Goal: Check status: Check status

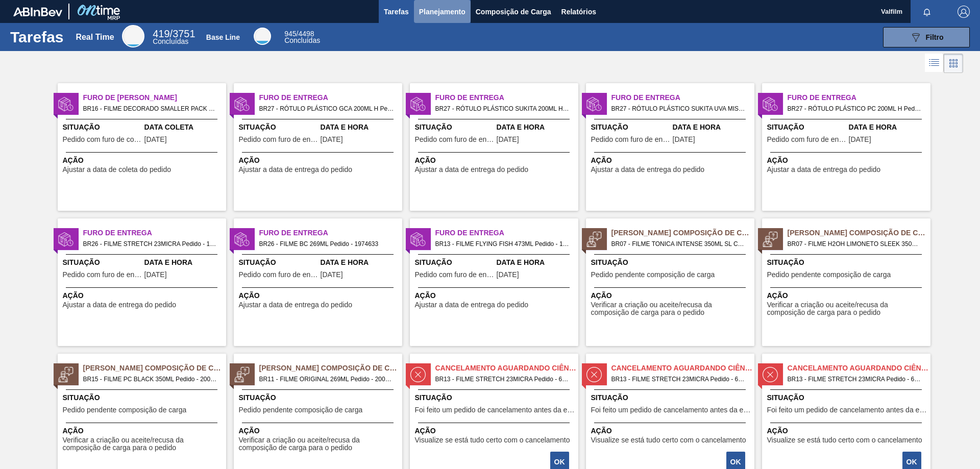
click at [468, 15] on button "Planejamento" at bounding box center [442, 11] width 57 height 23
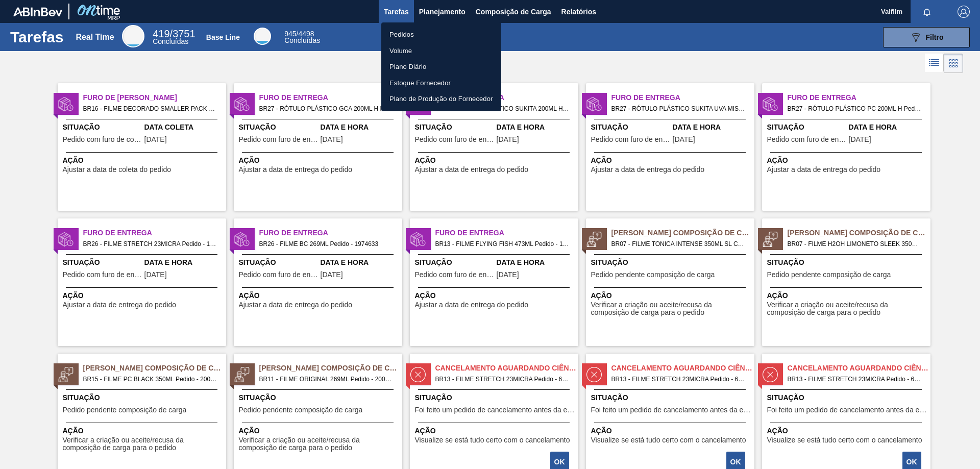
click at [434, 38] on li "Pedidos" at bounding box center [441, 35] width 120 height 16
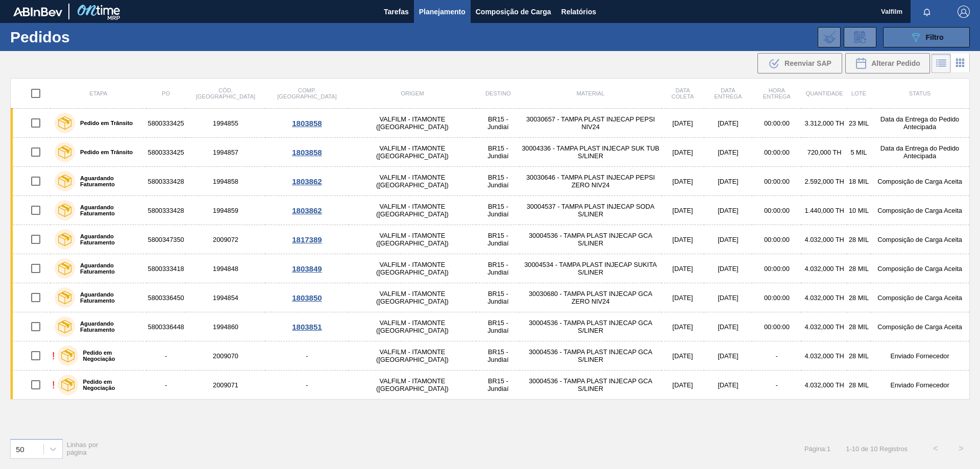
click at [923, 37] on div "089F7B8B-B2A5-4AFE-B5C0-19BA573D28AC Filtro" at bounding box center [926, 37] width 34 height 12
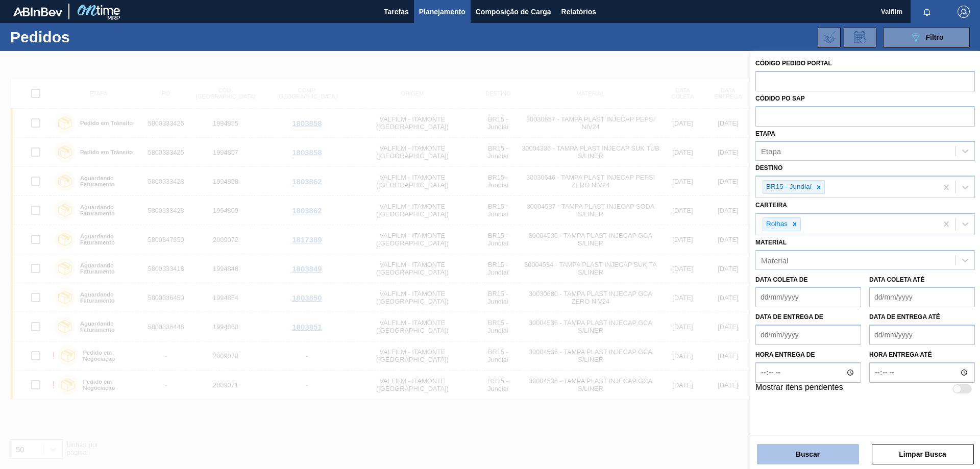
click at [835, 446] on button "Buscar" at bounding box center [808, 454] width 102 height 20
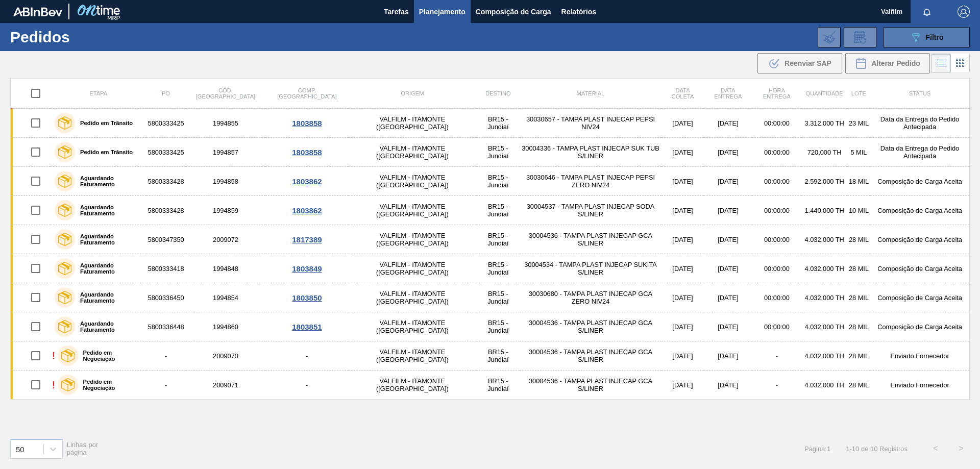
click at [920, 35] on icon "089F7B8B-B2A5-4AFE-B5C0-19BA573D28AC" at bounding box center [915, 37] width 12 height 12
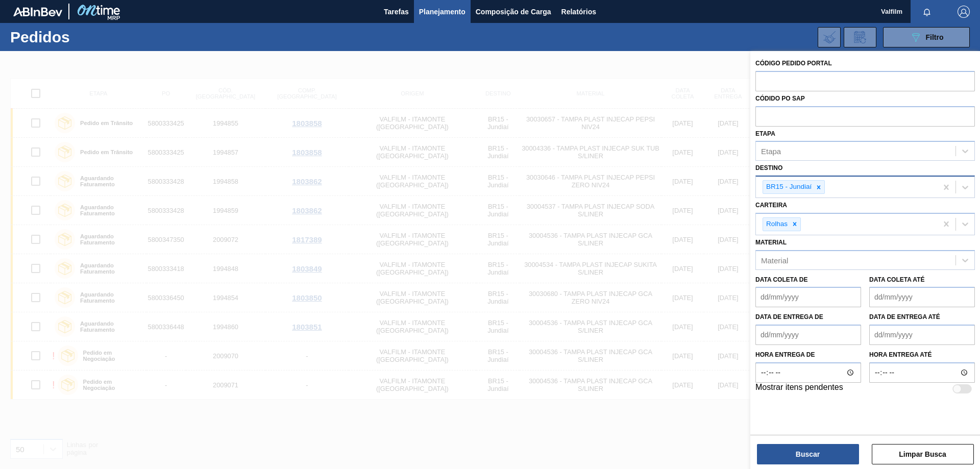
click at [825, 188] on div "BR15 - Jundiaí" at bounding box center [793, 187] width 62 height 14
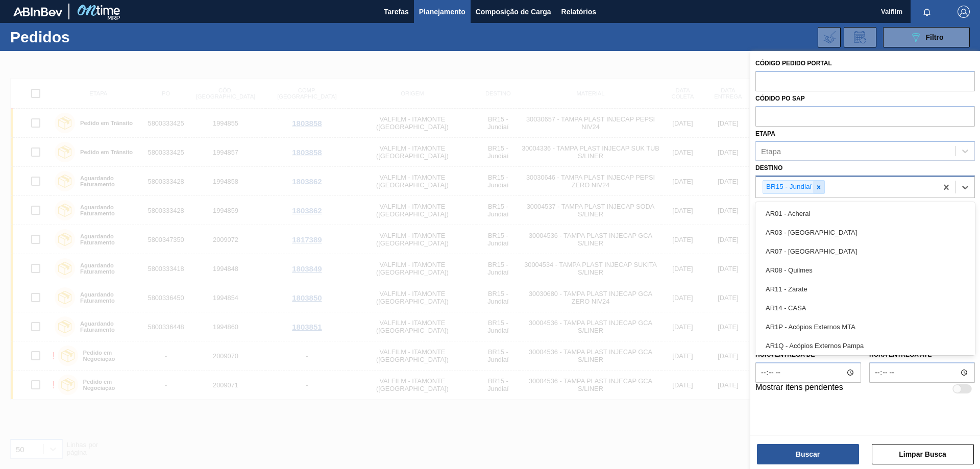
click at [823, 189] on div at bounding box center [818, 187] width 11 height 13
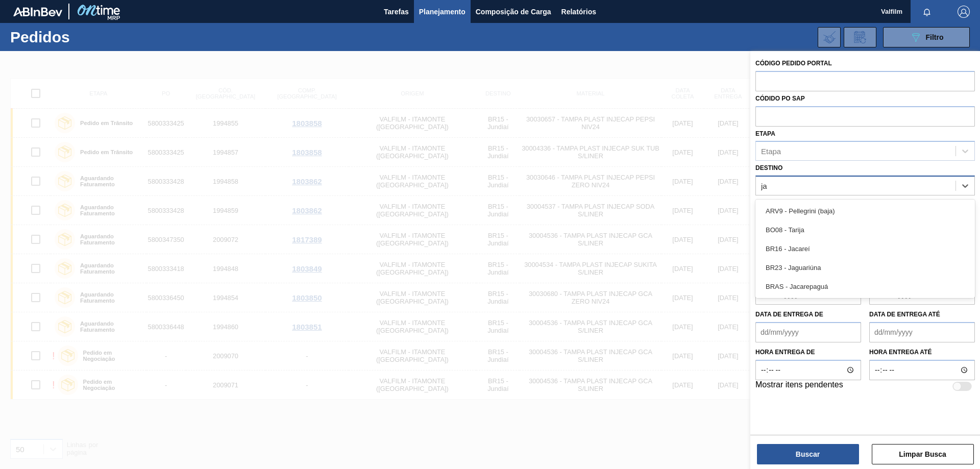
type input "jag"
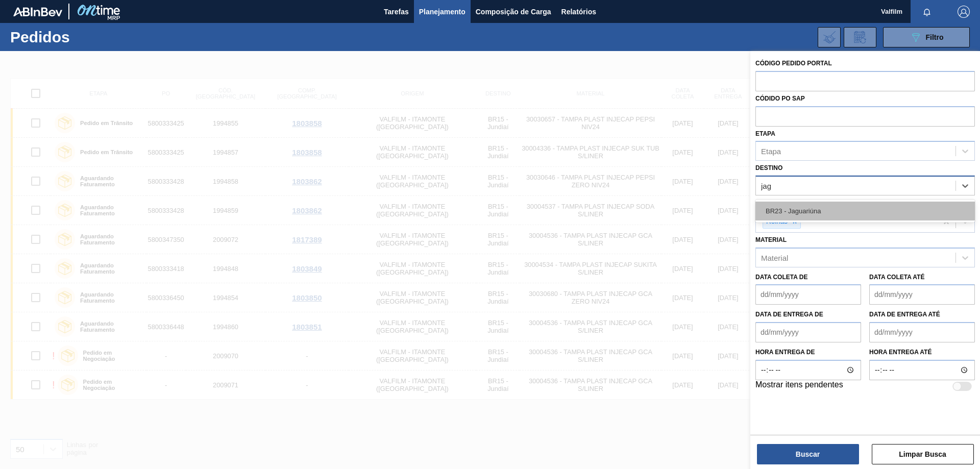
click at [833, 215] on div "BR23 - Jaguariúna" at bounding box center [864, 211] width 219 height 19
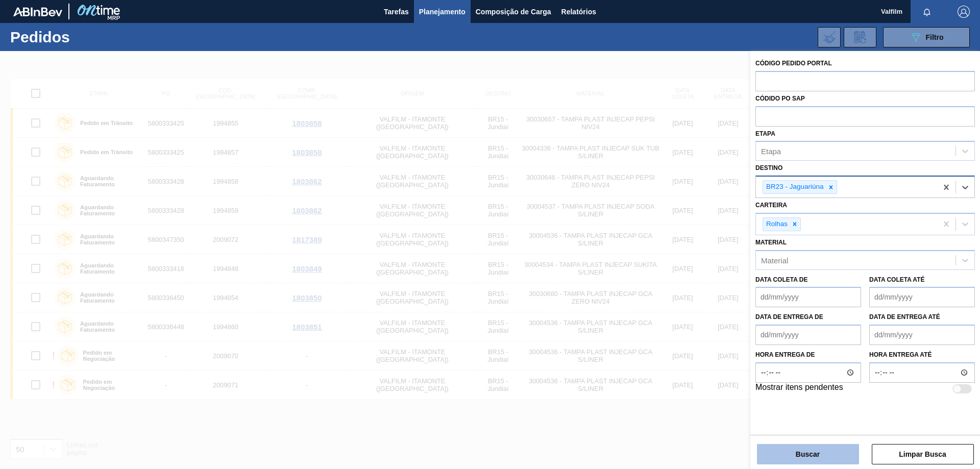
click at [832, 453] on button "Buscar" at bounding box center [808, 454] width 102 height 20
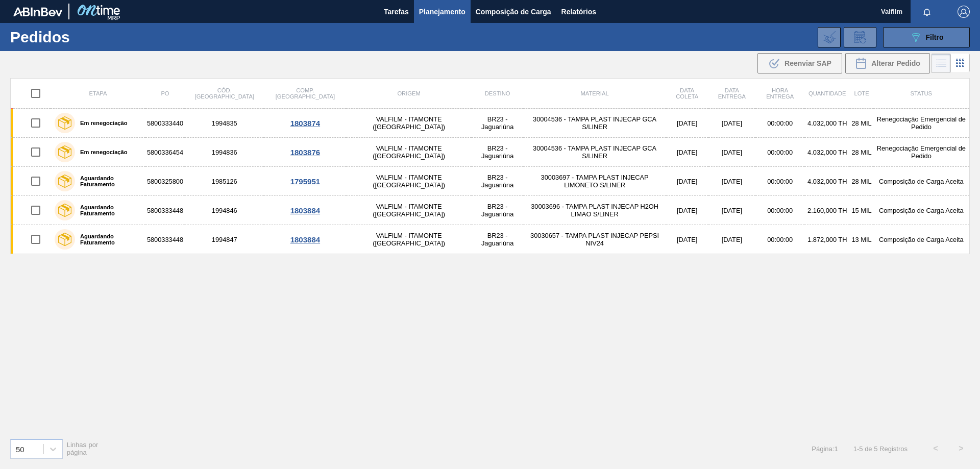
click at [917, 30] on button "089F7B8B-B2A5-4AFE-B5C0-19BA573D28AC Filtro" at bounding box center [926, 37] width 87 height 20
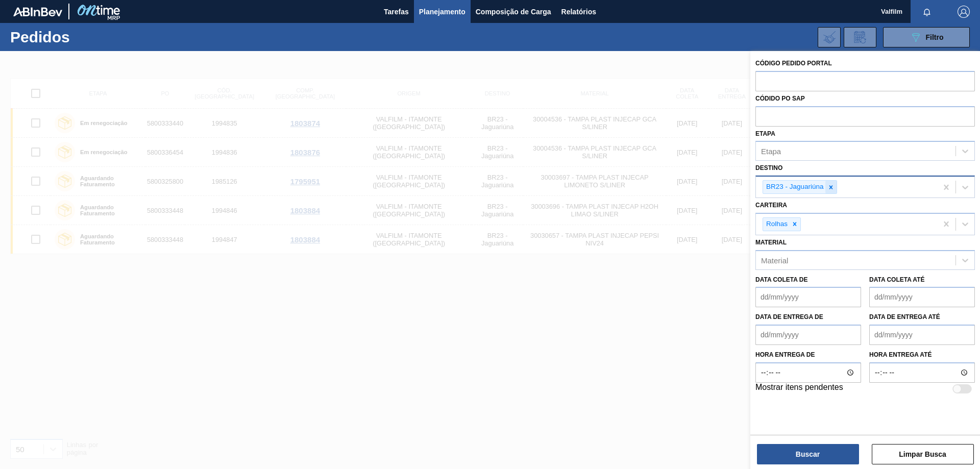
click at [834, 182] on div at bounding box center [830, 187] width 11 height 13
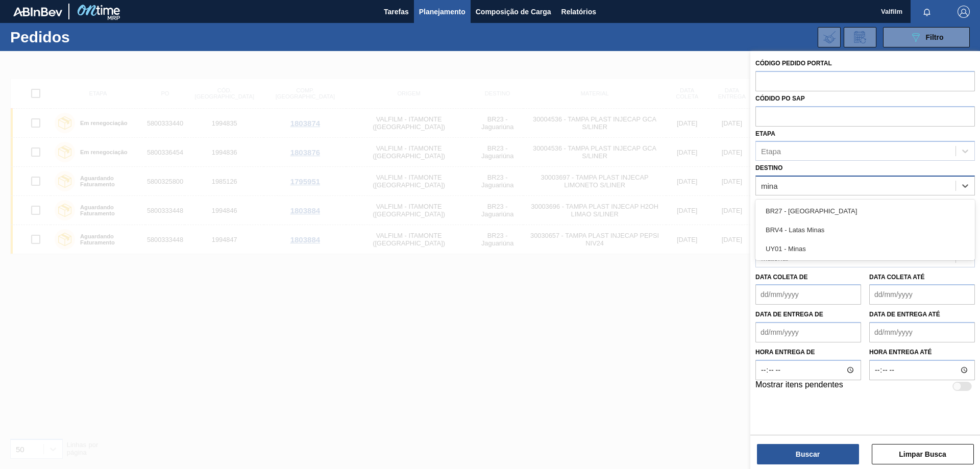
type input "minas"
click at [862, 212] on div "BR27 - [GEOGRAPHIC_DATA]" at bounding box center [864, 211] width 219 height 19
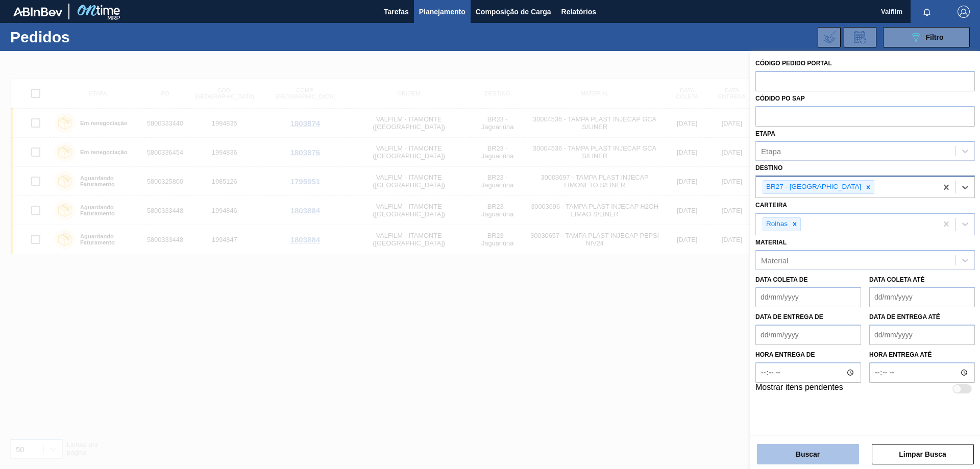
click at [792, 463] on button "Buscar" at bounding box center [808, 454] width 102 height 20
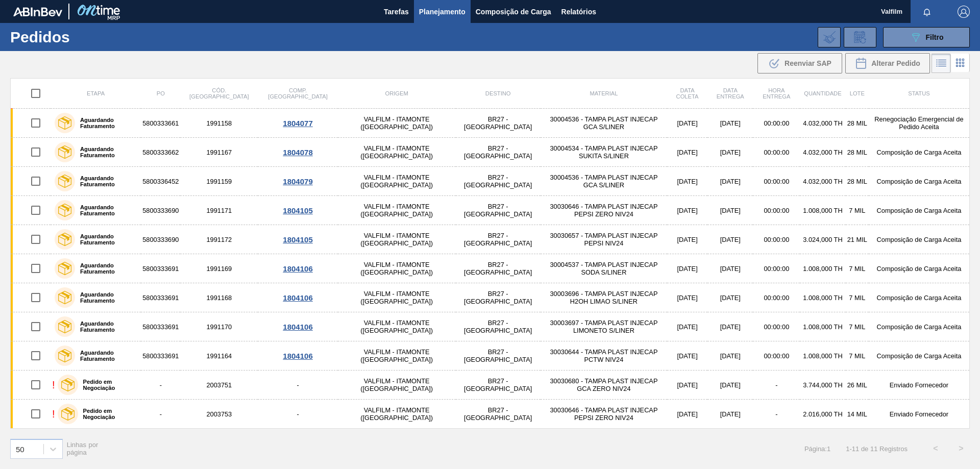
click at [435, 10] on span "Planejamento" at bounding box center [442, 12] width 46 height 12
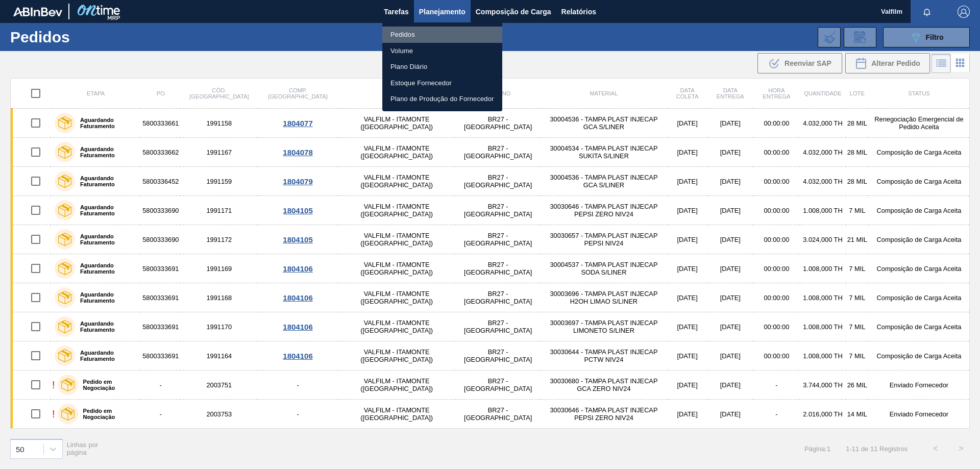
click at [423, 37] on li "Pedidos" at bounding box center [442, 35] width 120 height 16
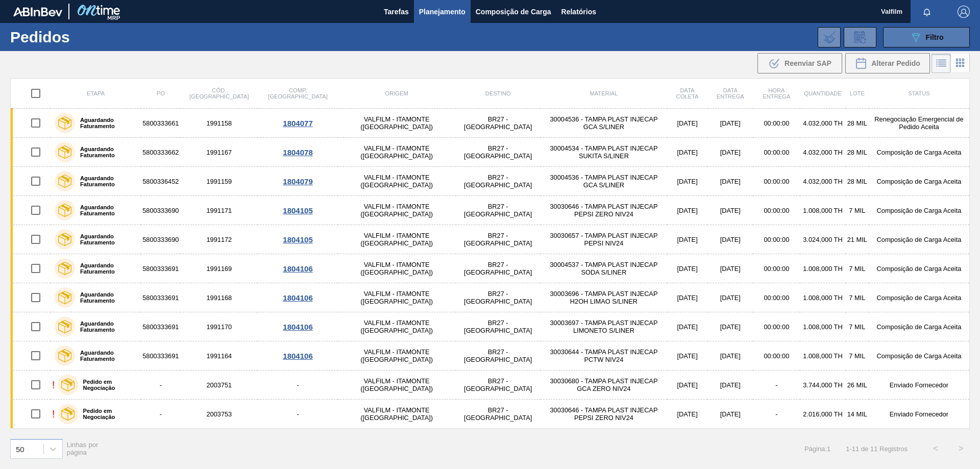
click at [920, 36] on icon "089F7B8B-B2A5-4AFE-B5C0-19BA573D28AC" at bounding box center [915, 37] width 12 height 12
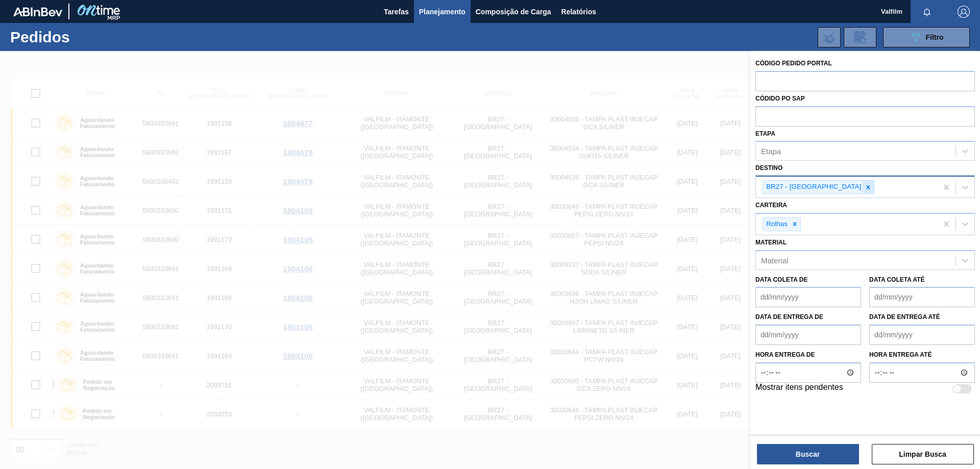
click at [864, 190] on icon at bounding box center [867, 187] width 7 height 7
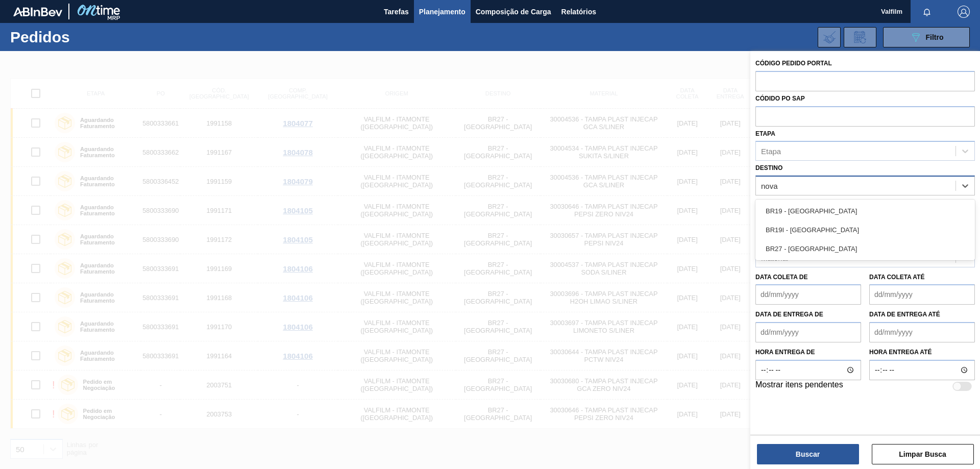
type input "nova"
click at [841, 202] on div "BR19 - [GEOGRAPHIC_DATA]" at bounding box center [864, 211] width 219 height 19
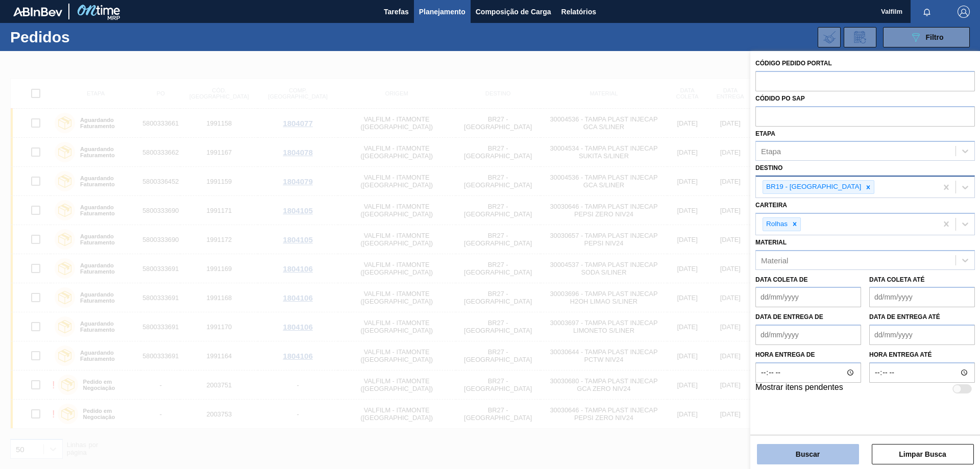
click at [824, 451] on button "Buscar" at bounding box center [808, 454] width 102 height 20
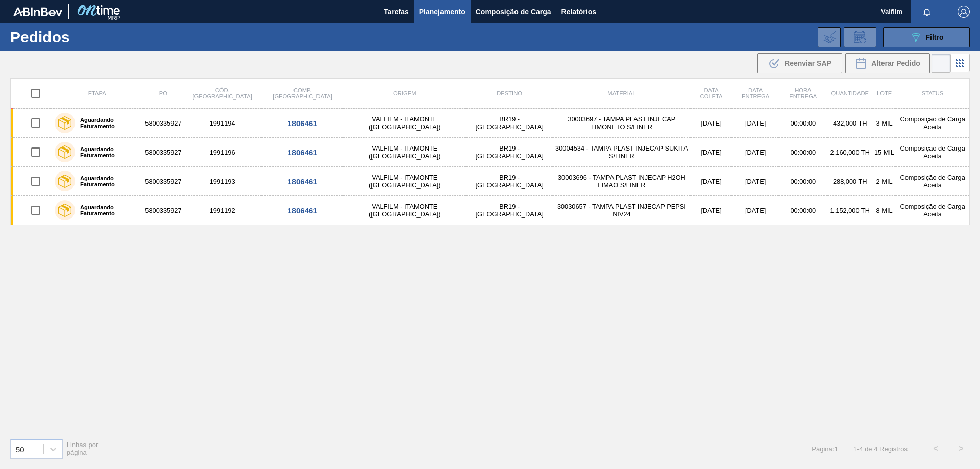
click at [920, 30] on button "089F7B8B-B2A5-4AFE-B5C0-19BA573D28AC Filtro" at bounding box center [926, 37] width 87 height 20
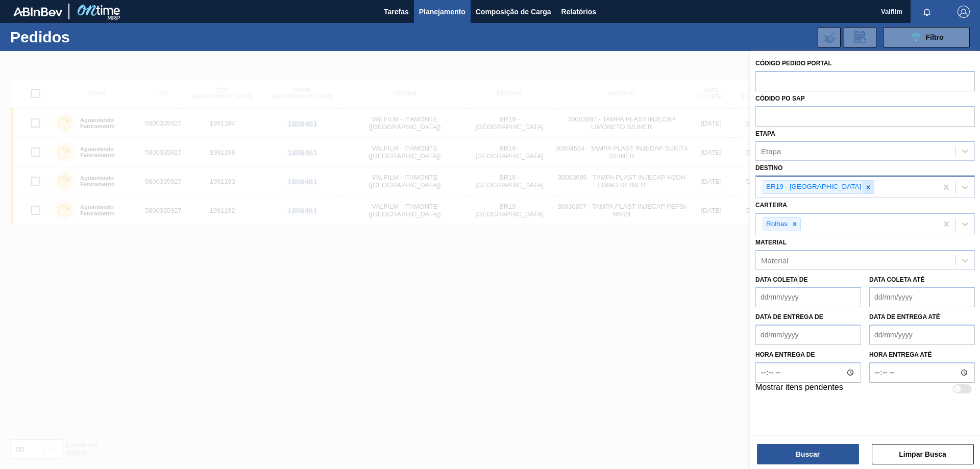
click at [864, 185] on icon at bounding box center [867, 187] width 7 height 7
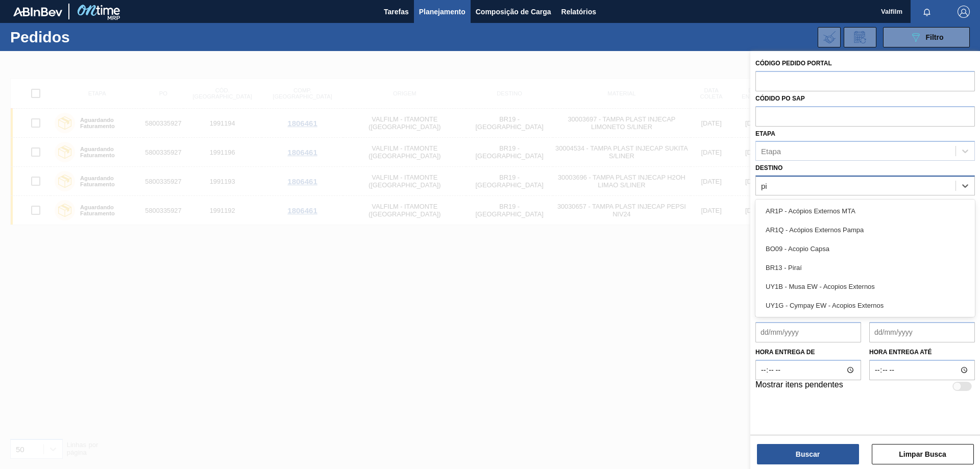
type input "pir"
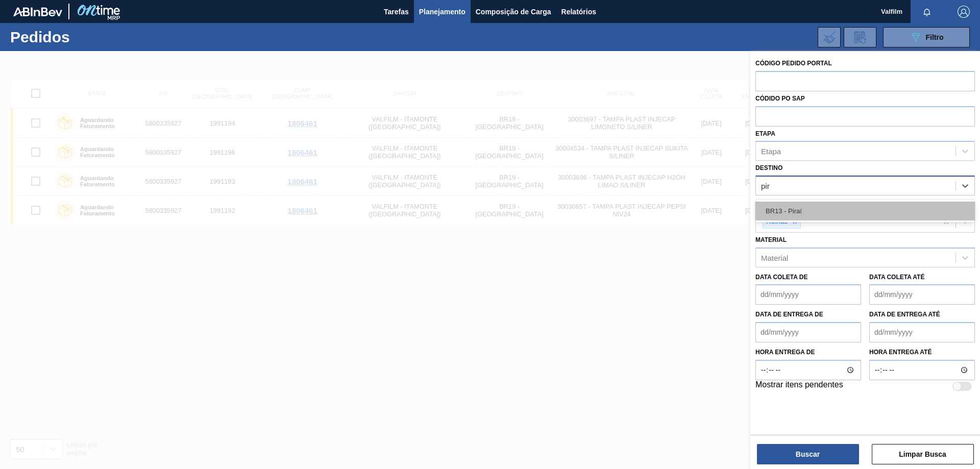
click at [866, 205] on div "BR13 - Piraí" at bounding box center [864, 211] width 219 height 19
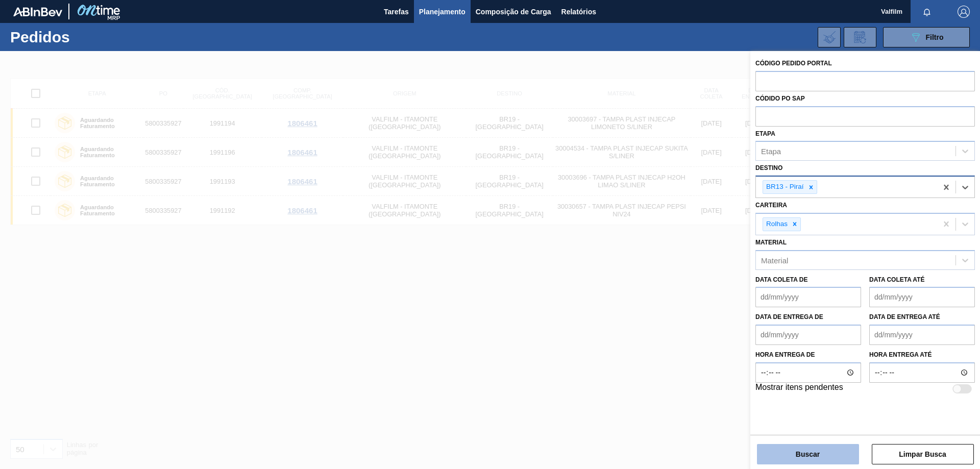
click at [802, 451] on button "Buscar" at bounding box center [808, 454] width 102 height 20
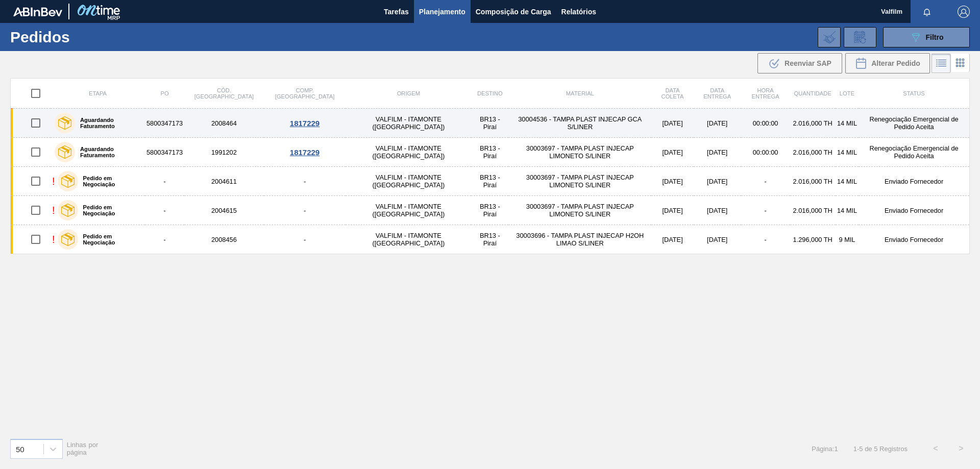
click at [858, 121] on td "Renegociação Emergencial de Pedido Aceita" at bounding box center [913, 123] width 111 height 29
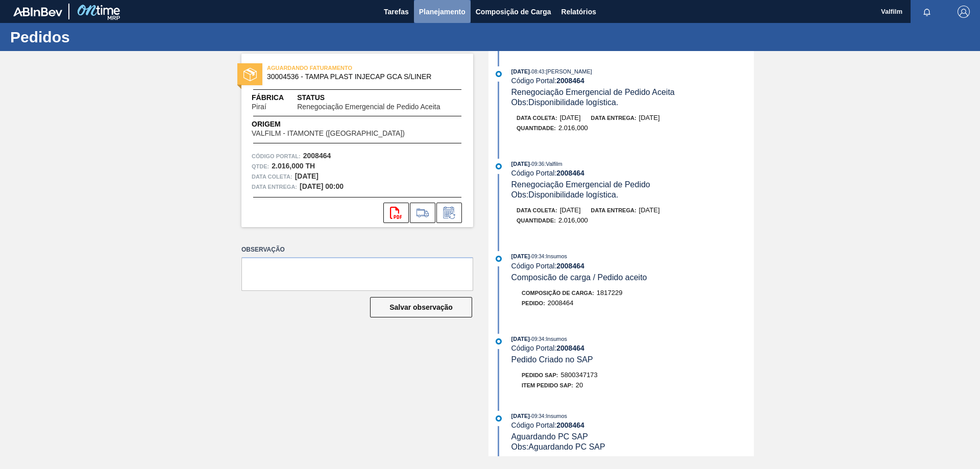
click at [431, 4] on button "Planejamento" at bounding box center [442, 11] width 57 height 23
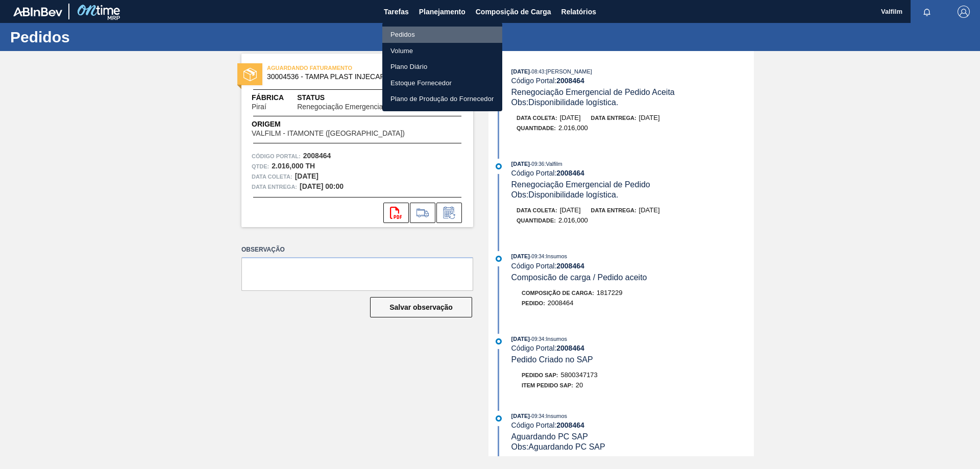
click at [411, 36] on li "Pedidos" at bounding box center [442, 35] width 120 height 16
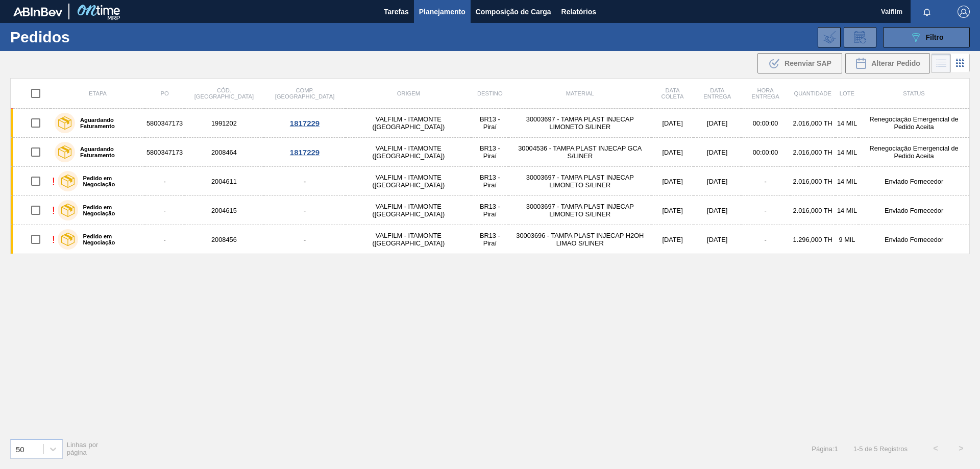
click at [930, 43] on button "089F7B8B-B2A5-4AFE-B5C0-19BA573D28AC Filtro" at bounding box center [926, 37] width 87 height 20
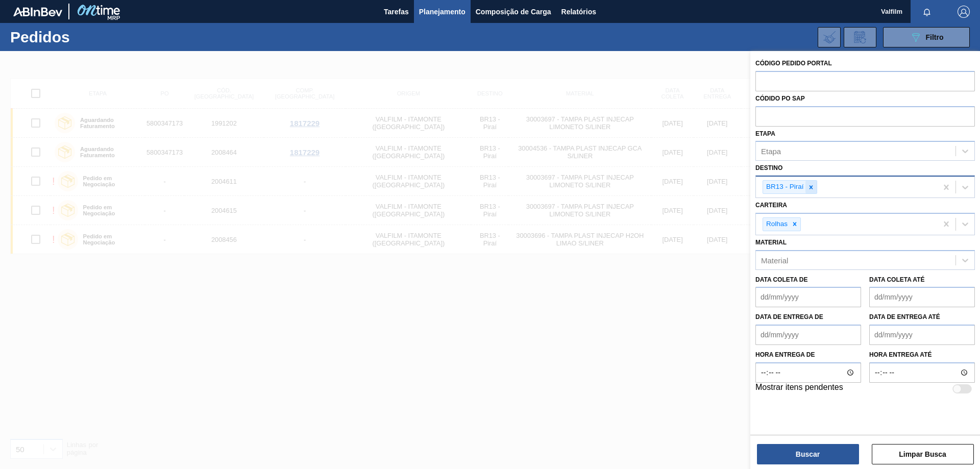
click at [816, 189] on div at bounding box center [810, 187] width 11 height 13
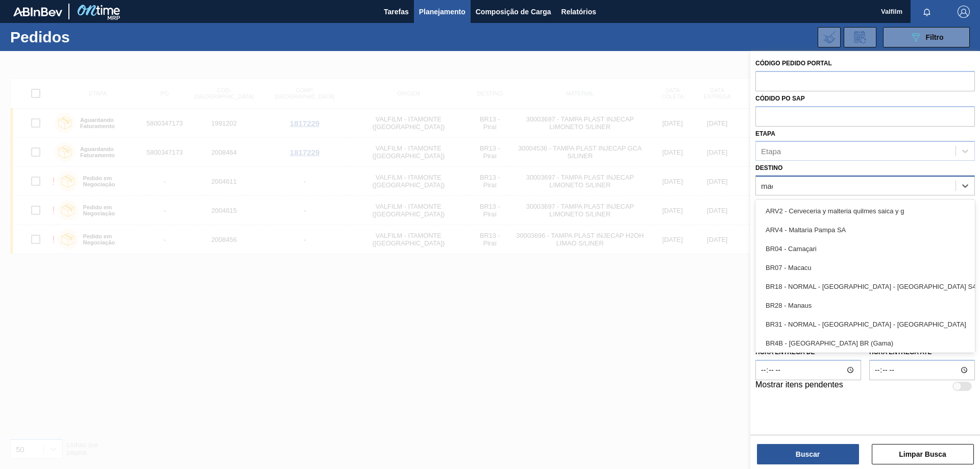
type input "maca"
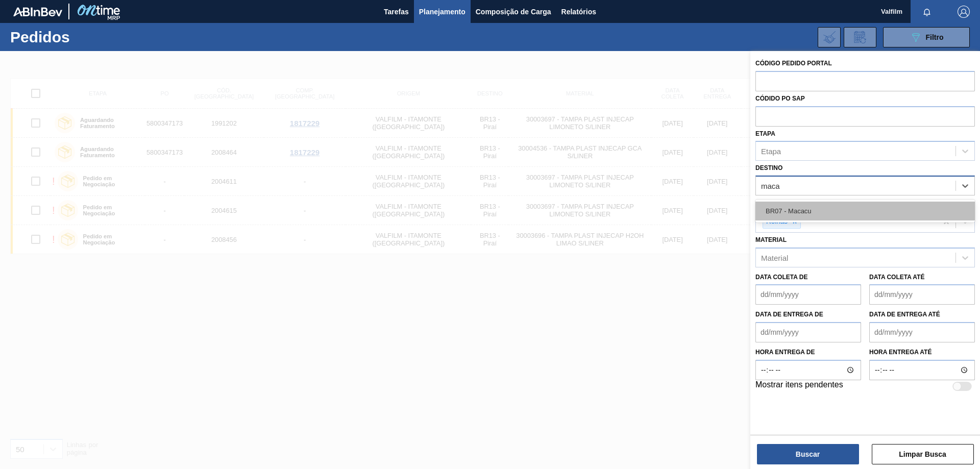
click at [817, 210] on div "BR07 - Macacu" at bounding box center [864, 211] width 219 height 19
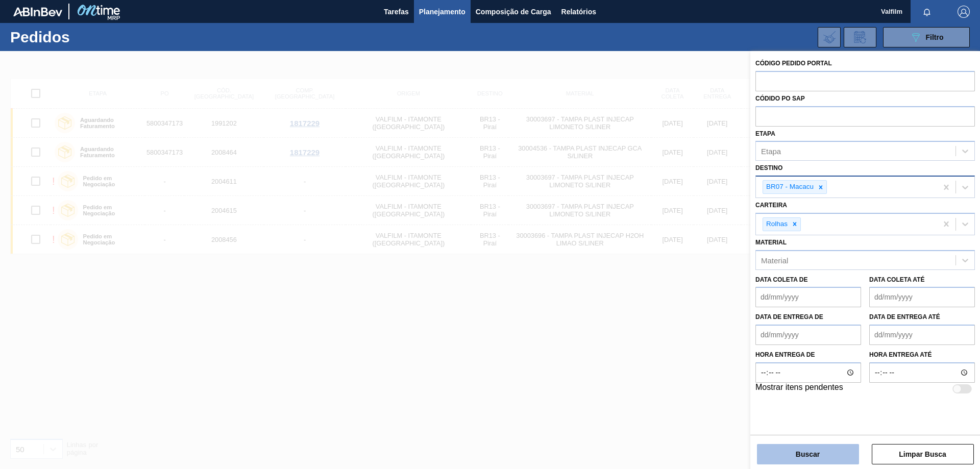
click at [819, 460] on button "Buscar" at bounding box center [808, 454] width 102 height 20
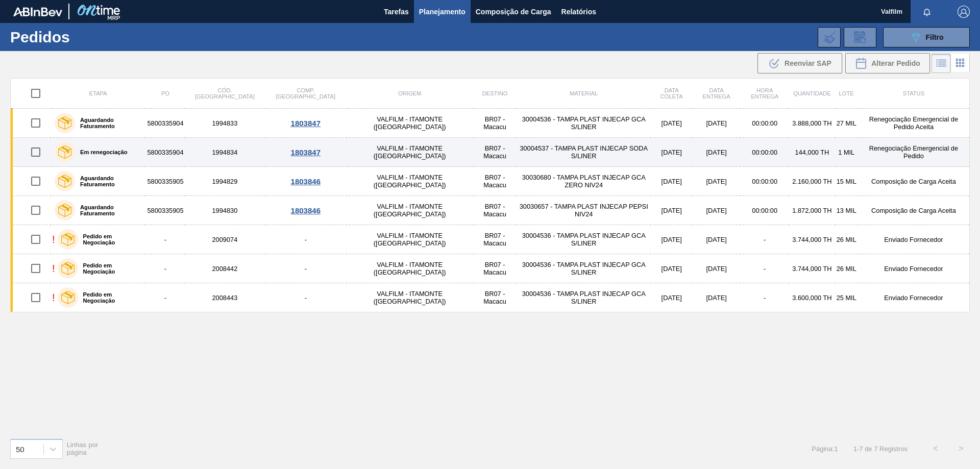
click at [896, 151] on td "Renegociação Emergencial de Pedido" at bounding box center [914, 152] width 112 height 29
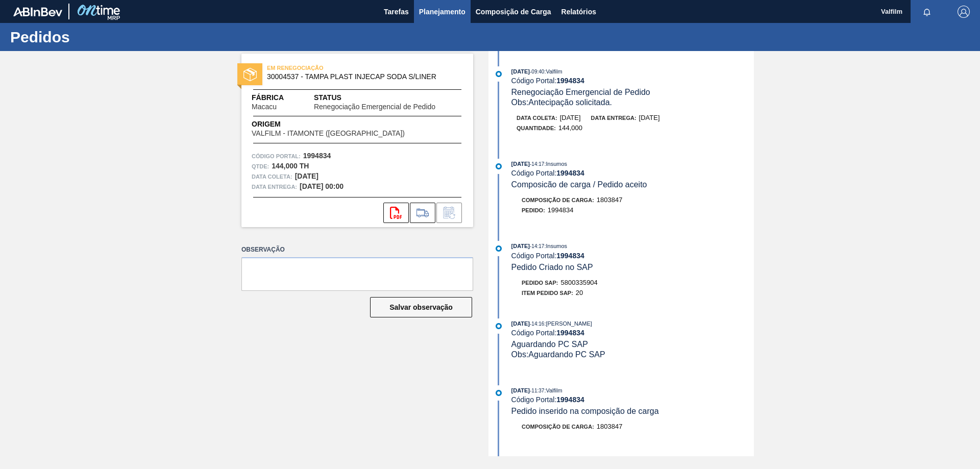
click at [420, 19] on button "Planejamento" at bounding box center [442, 11] width 57 height 23
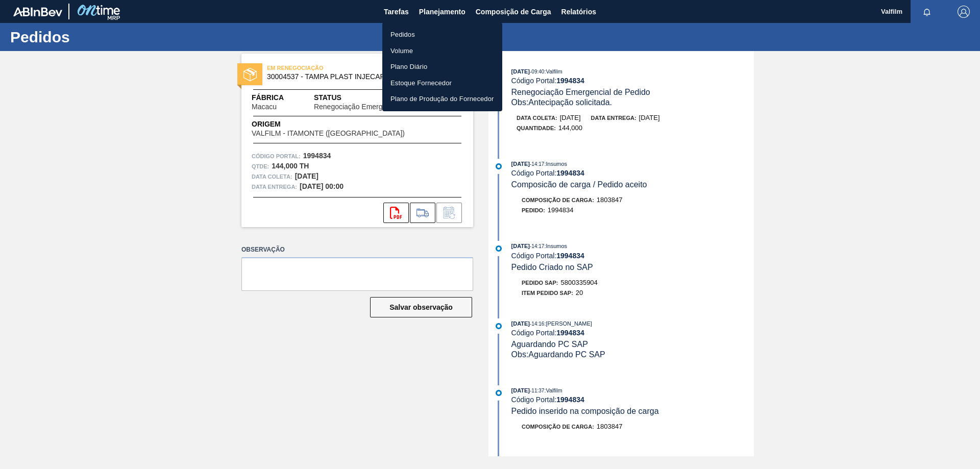
click at [427, 33] on li "Pedidos" at bounding box center [442, 35] width 120 height 16
